Goal: Task Accomplishment & Management: Manage account settings

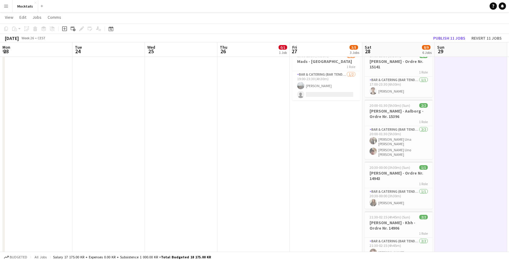
scroll to position [0, 208]
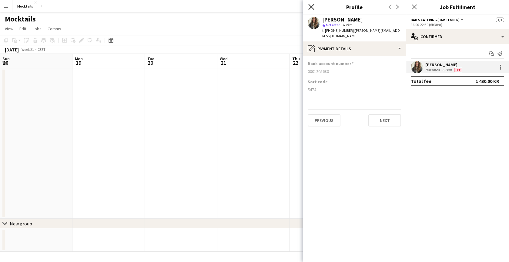
scroll to position [0, 208]
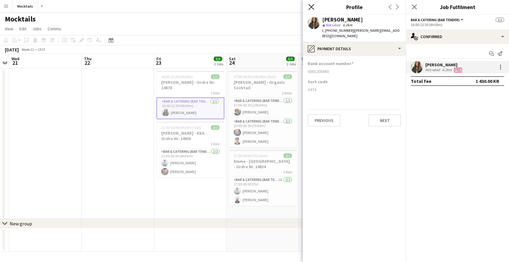
click at [310, 7] on icon "Close pop-in" at bounding box center [311, 7] width 6 height 6
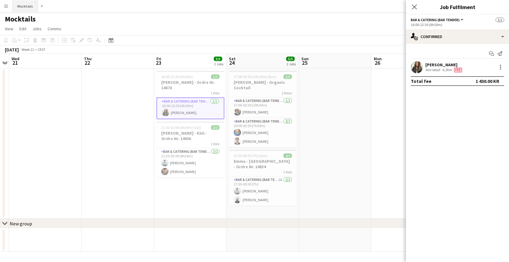
click at [21, 8] on button "Mocktails Close" at bounding box center [25, 6] width 26 height 12
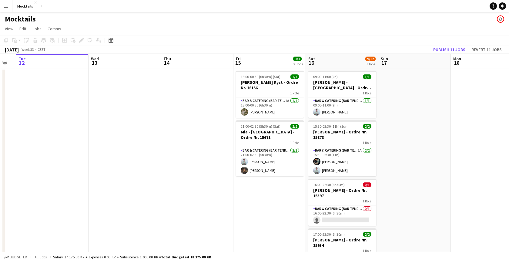
scroll to position [0, 202]
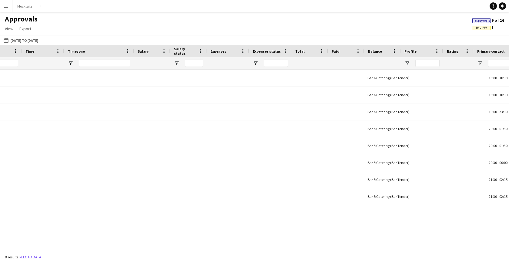
scroll to position [0, 463]
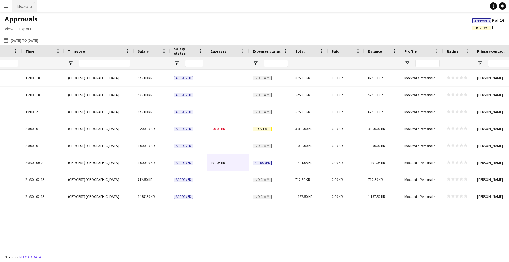
click at [27, 7] on button "Mocktails Close" at bounding box center [24, 6] width 25 height 12
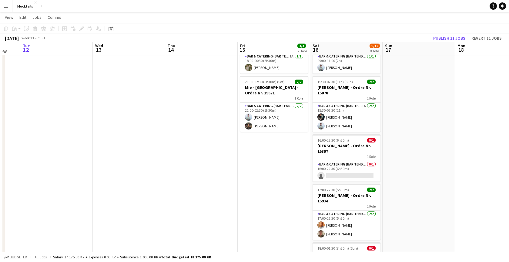
scroll to position [45, 0]
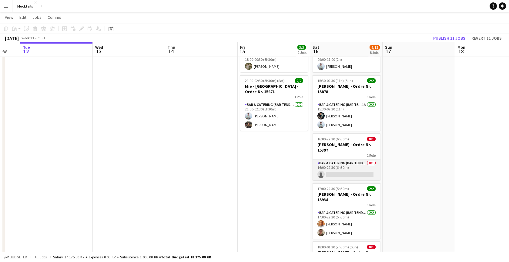
click at [361, 164] on app-card-role "Bar & Catering (Bar Tender) 0/1 16:00-22:30 (6h30m) single-neutral-actions" at bounding box center [346, 170] width 68 height 21
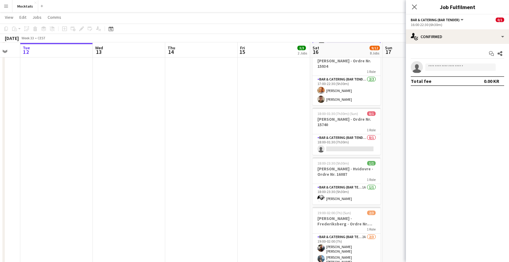
scroll to position [181, 0]
click at [350, 142] on app-card-role "Bar & Catering (Bar Tender) 0/1 18:00-01:30 (7h30m) single-neutral-actions" at bounding box center [346, 144] width 68 height 21
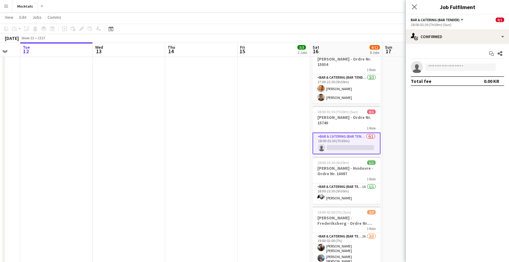
click at [262, 145] on app-date-cell "18:00-00:30 (6h30m) (Sat) 1/1 Jacob - Rungsted Kyst - Ordre Nr. 16156 1 Role Ba…" at bounding box center [274, 111] width 72 height 449
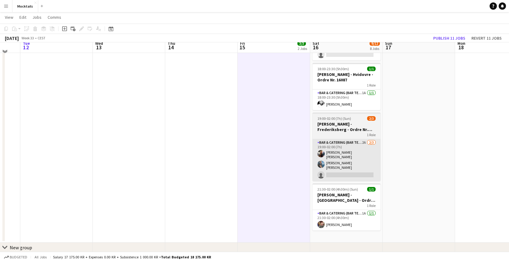
scroll to position [281, 0]
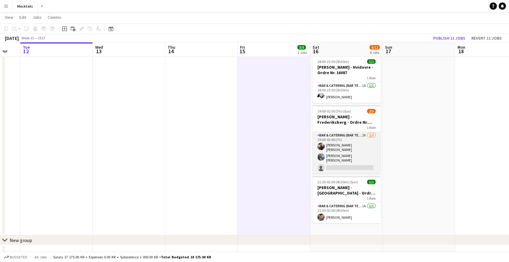
click at [363, 147] on app-card-role "Bar & Catering (Bar Tender) 2A 2/3 19:00-02:00 (7h) Lisa Garne Heller Petersen …" at bounding box center [346, 153] width 68 height 42
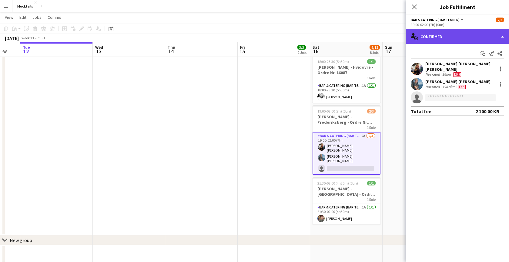
click at [434, 36] on div "single-neutral-actions-check-2 Confirmed" at bounding box center [457, 36] width 103 height 15
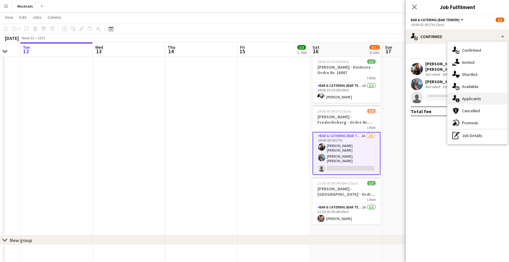
click at [467, 99] on div "single-neutral-actions-information Applicants" at bounding box center [477, 99] width 60 height 12
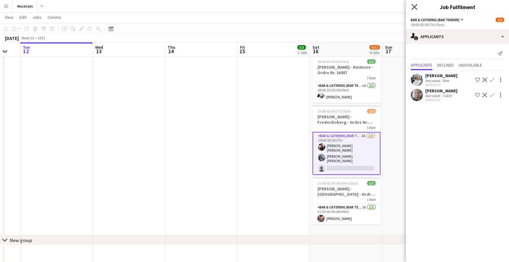
click at [413, 8] on icon at bounding box center [414, 7] width 6 height 6
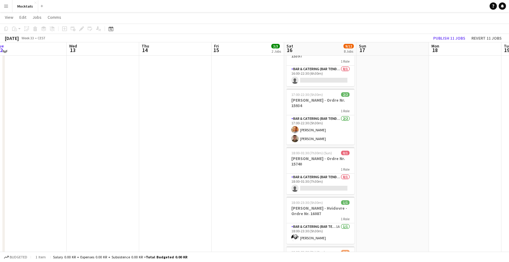
scroll to position [138, 0]
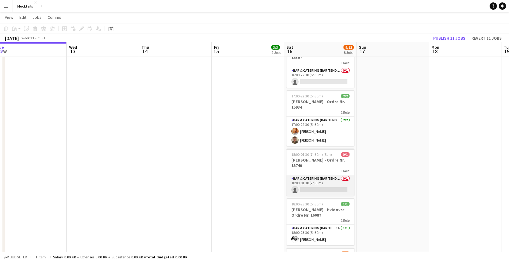
click at [322, 184] on app-card-role "Bar & Catering (Bar Tender) 0/1 18:00-01:30 (7h30m) single-neutral-actions" at bounding box center [320, 185] width 68 height 21
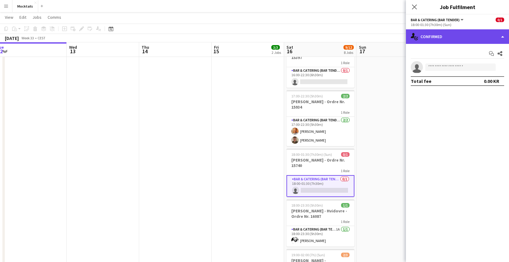
click at [438, 34] on div "single-neutral-actions-check-2 Confirmed" at bounding box center [457, 36] width 103 height 15
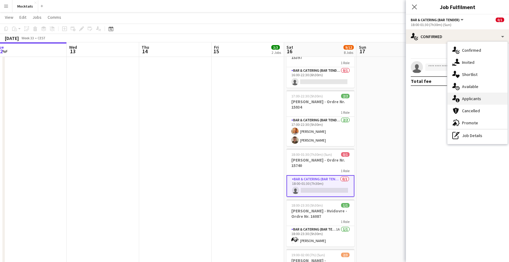
click at [459, 99] on div "single-neutral-actions-information Applicants" at bounding box center [477, 99] width 60 height 12
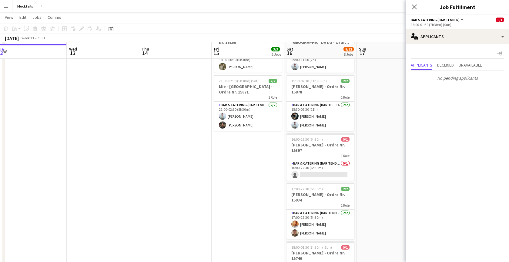
scroll to position [33, 0]
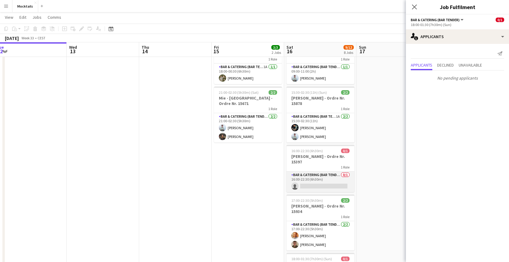
click at [324, 186] on app-card-role "Bar & Catering (Bar Tender) 0/1 16:00-22:30 (6h30m) single-neutral-actions" at bounding box center [320, 182] width 68 height 21
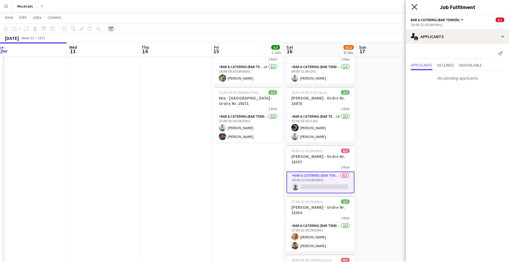
click at [413, 6] on icon at bounding box center [414, 7] width 6 height 6
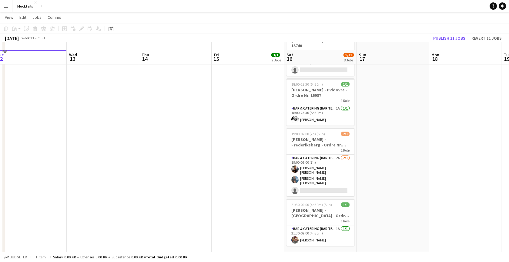
scroll to position [258, 0]
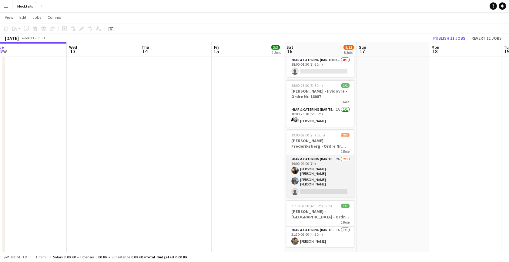
click at [323, 176] on app-card-role "Bar & Catering (Bar Tender) 2A 2/3 19:00-02:00 (7h) Lisa Garne Heller Petersen …" at bounding box center [320, 177] width 68 height 42
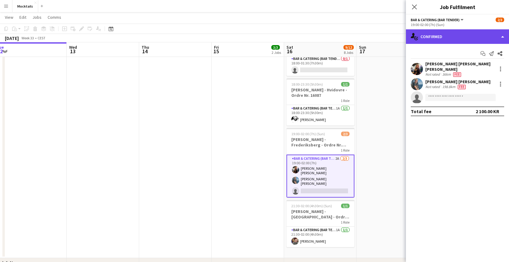
click at [446, 32] on div "single-neutral-actions-check-2 Confirmed" at bounding box center [457, 36] width 103 height 15
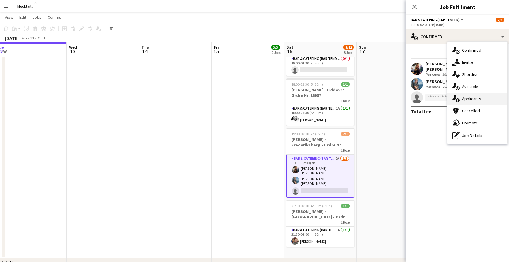
click at [473, 96] on div "single-neutral-actions-information Applicants" at bounding box center [477, 99] width 60 height 12
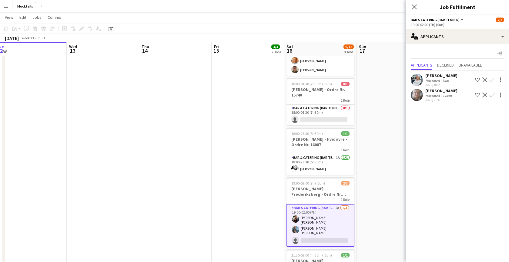
scroll to position [208, 0]
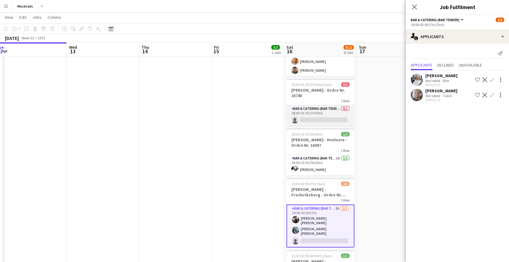
click at [331, 120] on app-card-role "Bar & Catering (Bar Tender) 0/1 18:00-01:30 (7h30m) single-neutral-actions" at bounding box center [320, 115] width 68 height 21
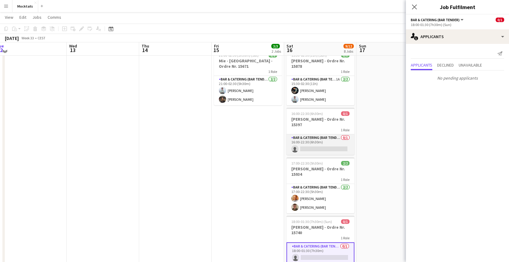
scroll to position [69, 0]
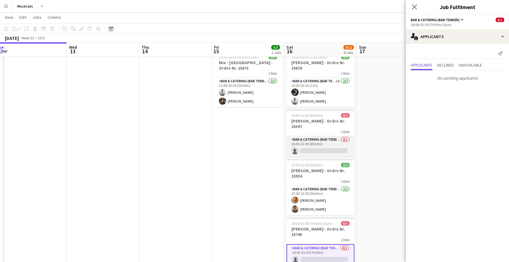
click at [322, 148] on app-card-role "Bar & Catering (Bar Tender) 0/1 16:00-22:30 (6h30m) single-neutral-actions" at bounding box center [320, 146] width 68 height 21
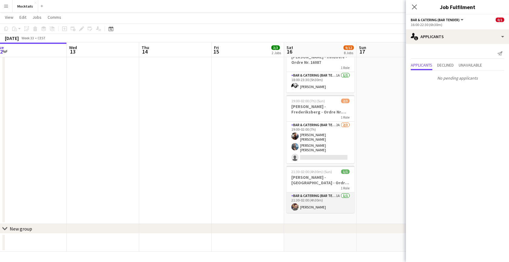
scroll to position [292, 0]
click at [321, 199] on app-card-role "Bar & Catering (Bar Tender) 1A 1/1 21:30-02:00 (4h30m) Sina Behnam-Esmailian" at bounding box center [320, 203] width 68 height 21
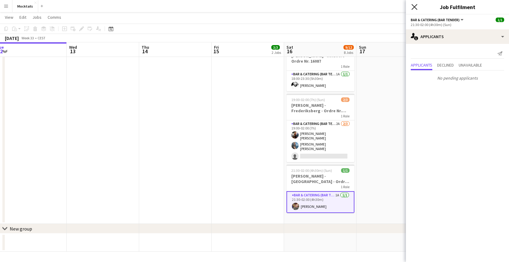
click at [416, 6] on icon "Close pop-in" at bounding box center [414, 7] width 6 height 6
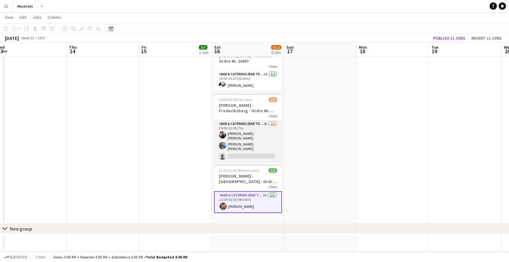
click at [265, 150] on app-card-role "Bar & Catering (Bar Tender) 2A 2/3 19:00-02:00 (7h) Lisa Garne Heller Petersen …" at bounding box center [248, 142] width 68 height 42
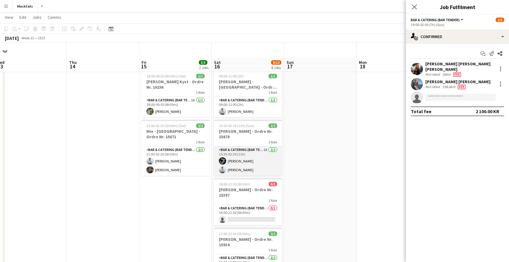
scroll to position [30, 0]
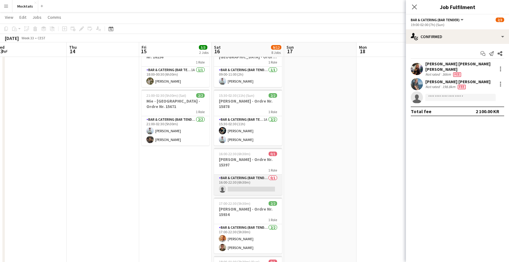
click at [255, 182] on app-card-role "Bar & Catering (Bar Tender) 0/1 16:00-22:30 (6h30m) single-neutral-actions" at bounding box center [248, 185] width 68 height 21
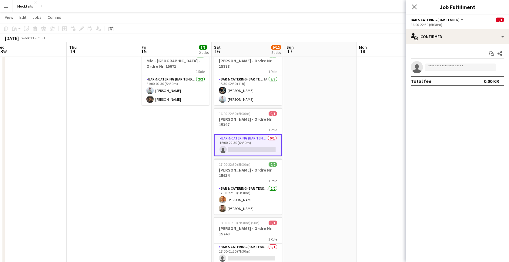
scroll to position [71, 0]
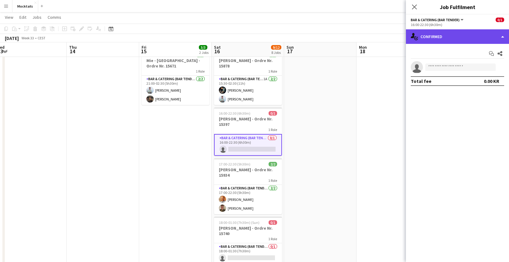
click at [442, 35] on div "single-neutral-actions-check-2 Confirmed" at bounding box center [457, 36] width 103 height 15
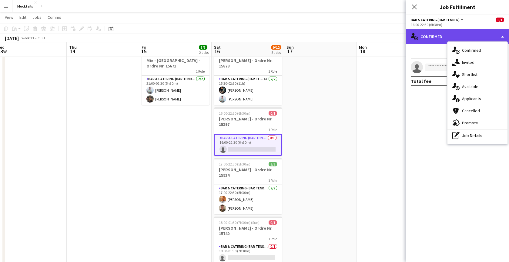
click at [445, 37] on div "single-neutral-actions-check-2 Confirmed" at bounding box center [457, 36] width 103 height 15
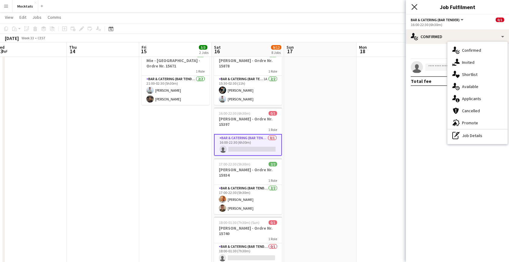
click at [416, 6] on icon "Close pop-in" at bounding box center [414, 7] width 6 height 6
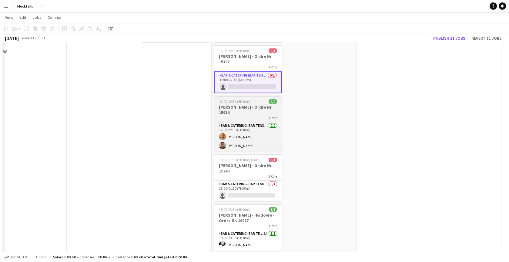
scroll to position [139, 0]
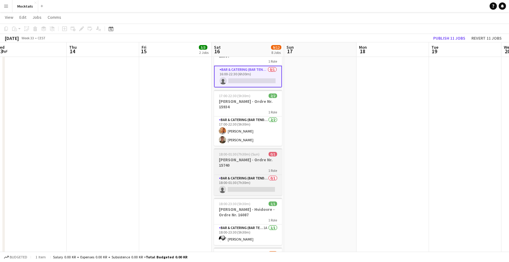
click at [252, 169] on div "1 Role" at bounding box center [248, 170] width 68 height 5
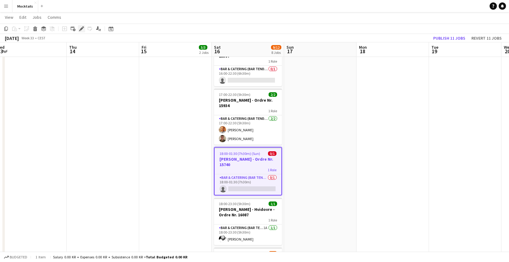
click at [80, 32] on div "Edit" at bounding box center [81, 28] width 7 height 7
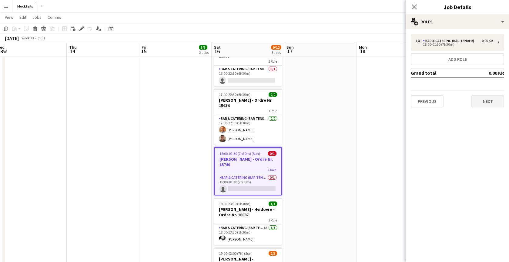
click at [482, 106] on button "Next" at bounding box center [487, 101] width 33 height 12
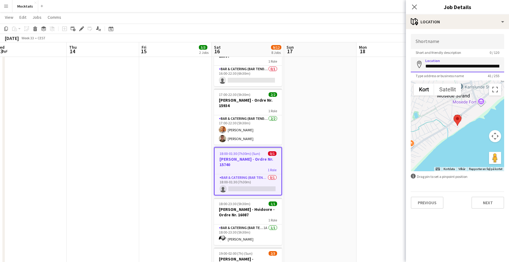
click at [446, 68] on input "**********" at bounding box center [457, 64] width 93 height 15
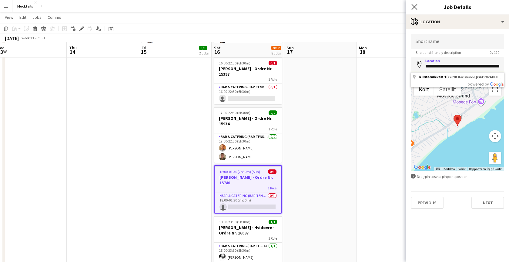
scroll to position [122, 0]
click at [415, 5] on app-icon "Close pop-in" at bounding box center [414, 7] width 9 height 9
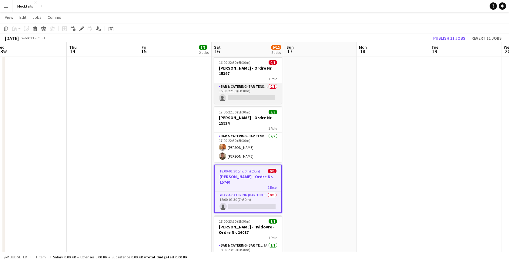
click at [252, 91] on app-card-role "Bar & Catering (Bar Tender) 0/1 16:00-22:30 (6h30m) single-neutral-actions" at bounding box center [248, 93] width 68 height 21
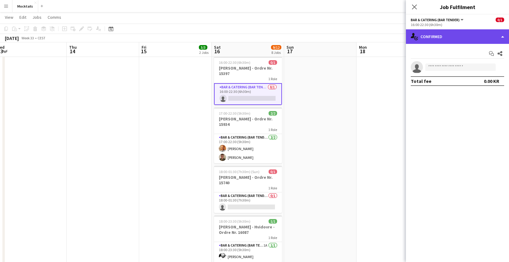
click at [455, 38] on div "single-neutral-actions-check-2 Confirmed" at bounding box center [457, 36] width 103 height 15
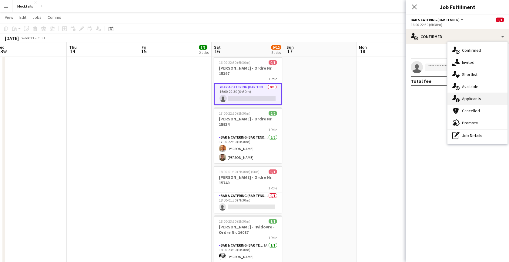
click at [468, 97] on div "single-neutral-actions-information Applicants" at bounding box center [477, 99] width 60 height 12
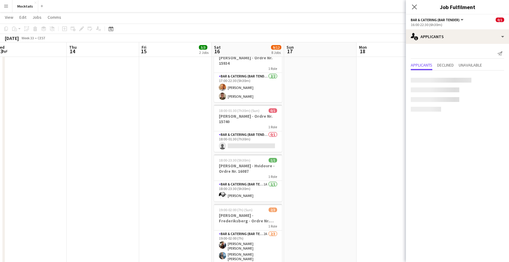
scroll to position [191, 0]
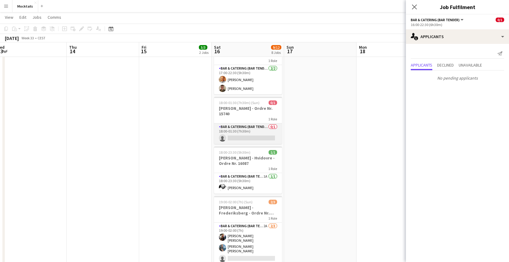
click at [246, 132] on app-card-role "Bar & Catering (Bar Tender) 0/1 18:00-01:30 (7h30m) single-neutral-actions" at bounding box center [248, 134] width 68 height 21
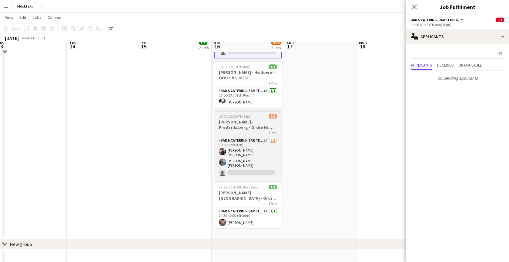
scroll to position [272, 0]
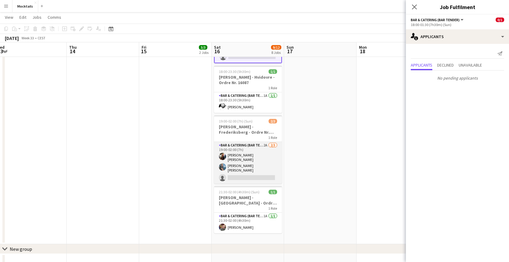
click at [255, 168] on app-card-role "Bar & Catering (Bar Tender) 2A 2/3 19:00-02:00 (7h) Lisa Garne Heller Petersen …" at bounding box center [248, 163] width 68 height 42
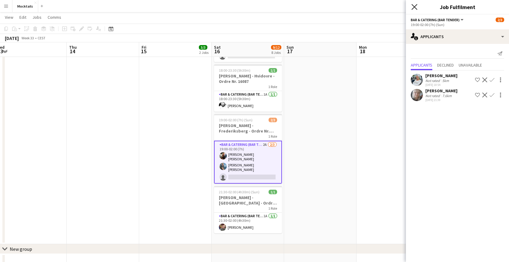
click at [414, 8] on icon "Close pop-in" at bounding box center [414, 7] width 6 height 6
